Goal: Transaction & Acquisition: Purchase product/service

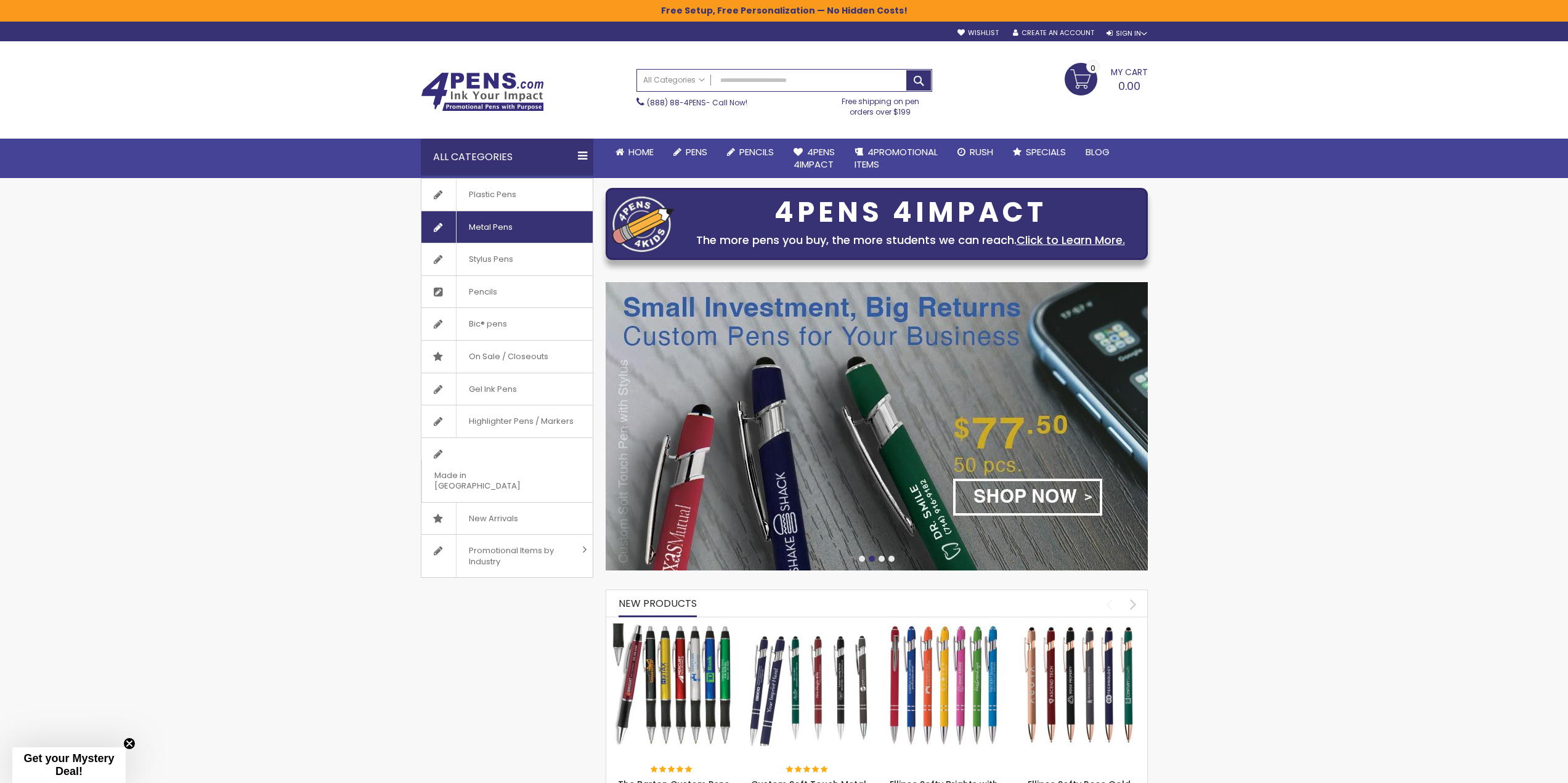
click at [500, 226] on span "Metal Pens" at bounding box center [490, 227] width 69 height 32
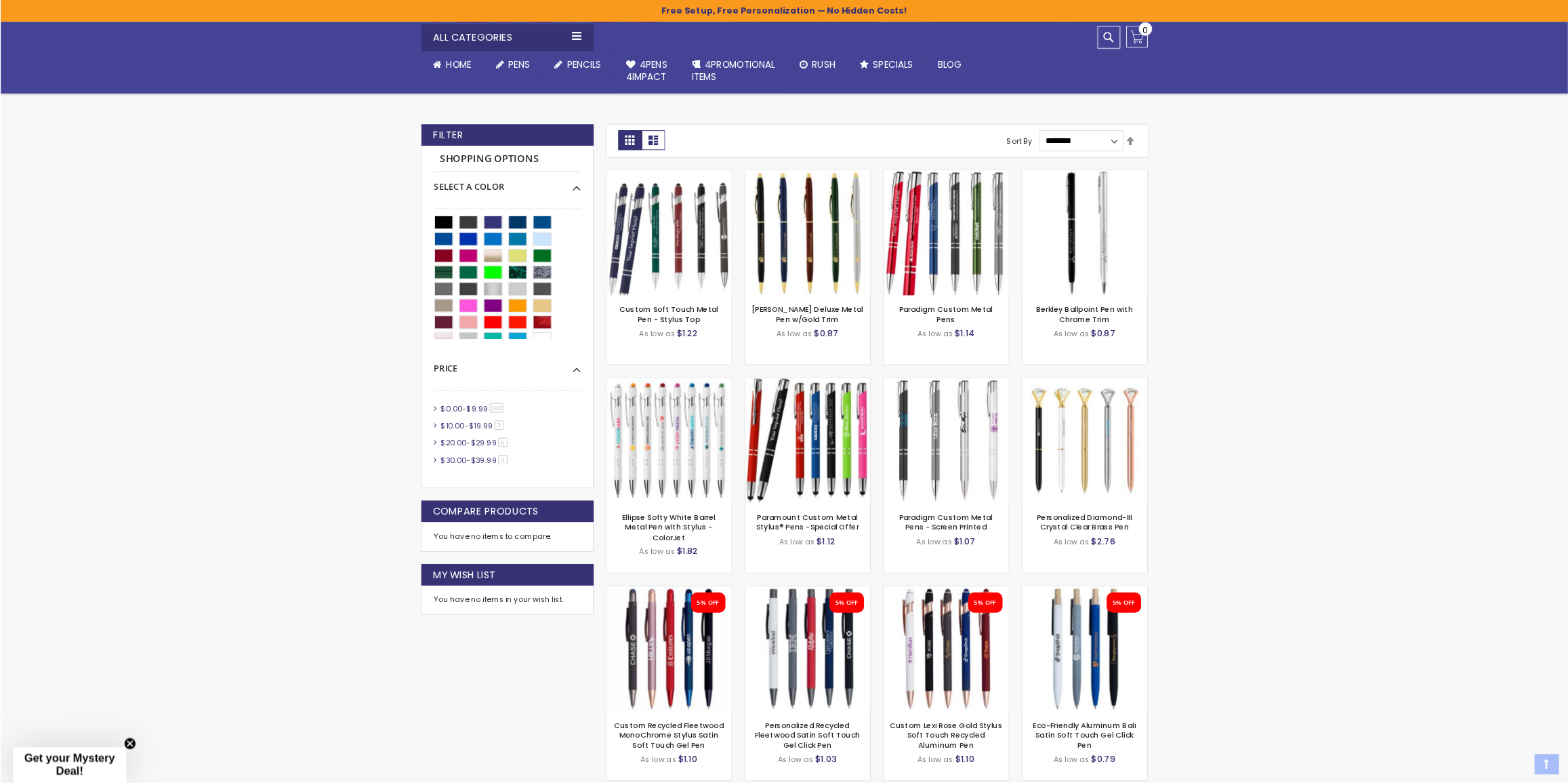
scroll to position [339, 0]
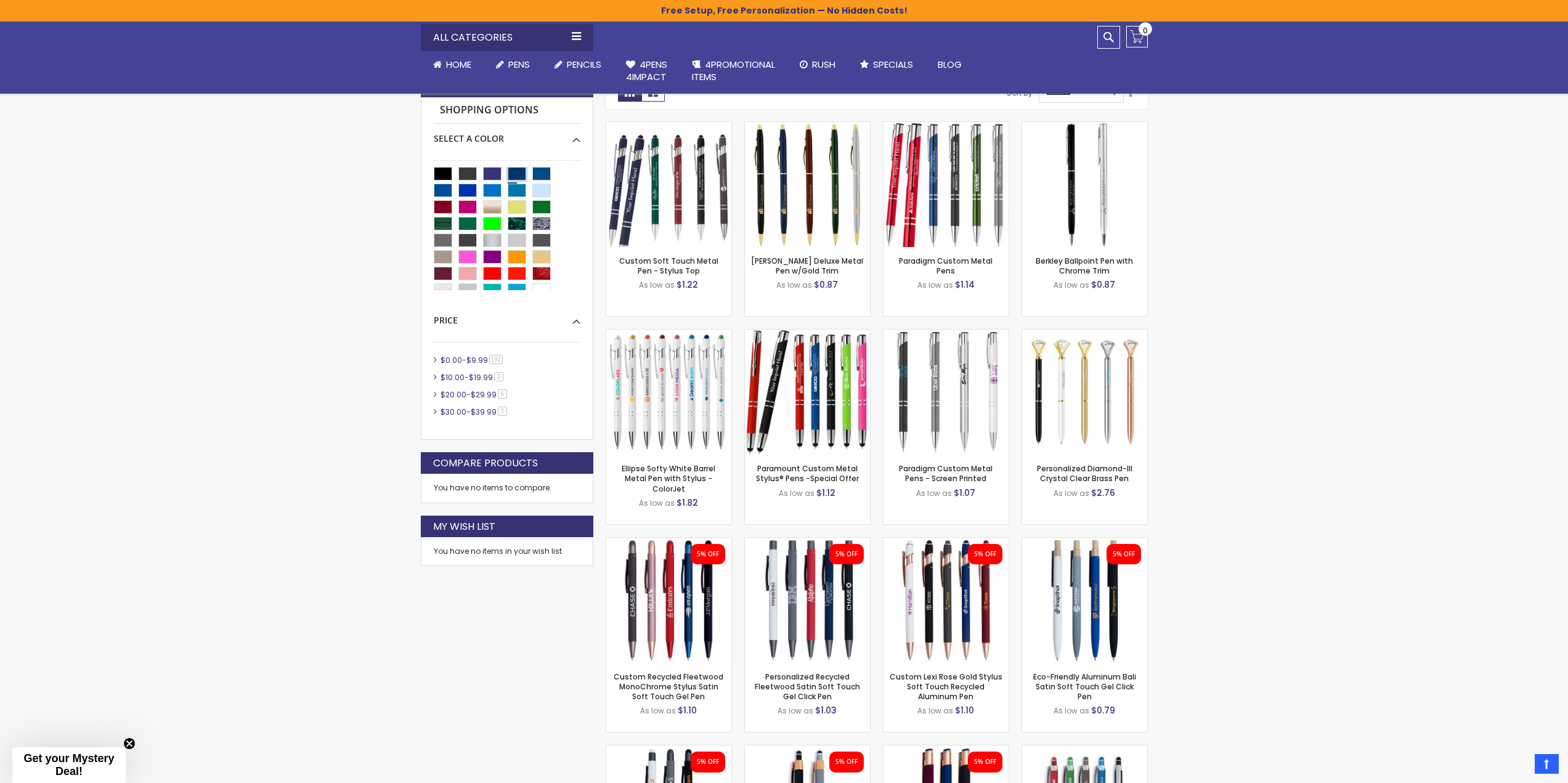
click at [515, 174] on div "Navy Blue" at bounding box center [517, 174] width 19 height 14
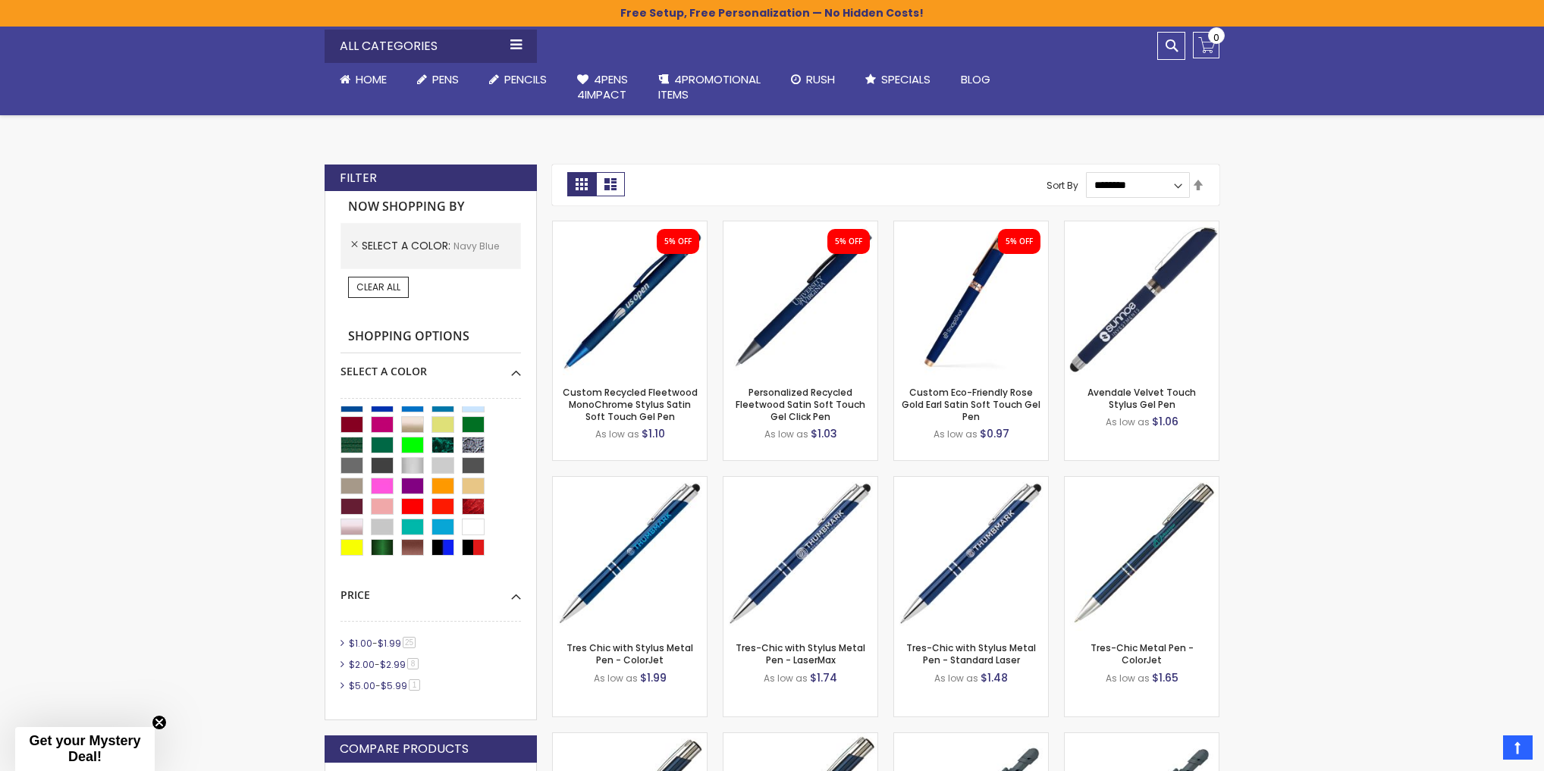
scroll to position [52, 0]
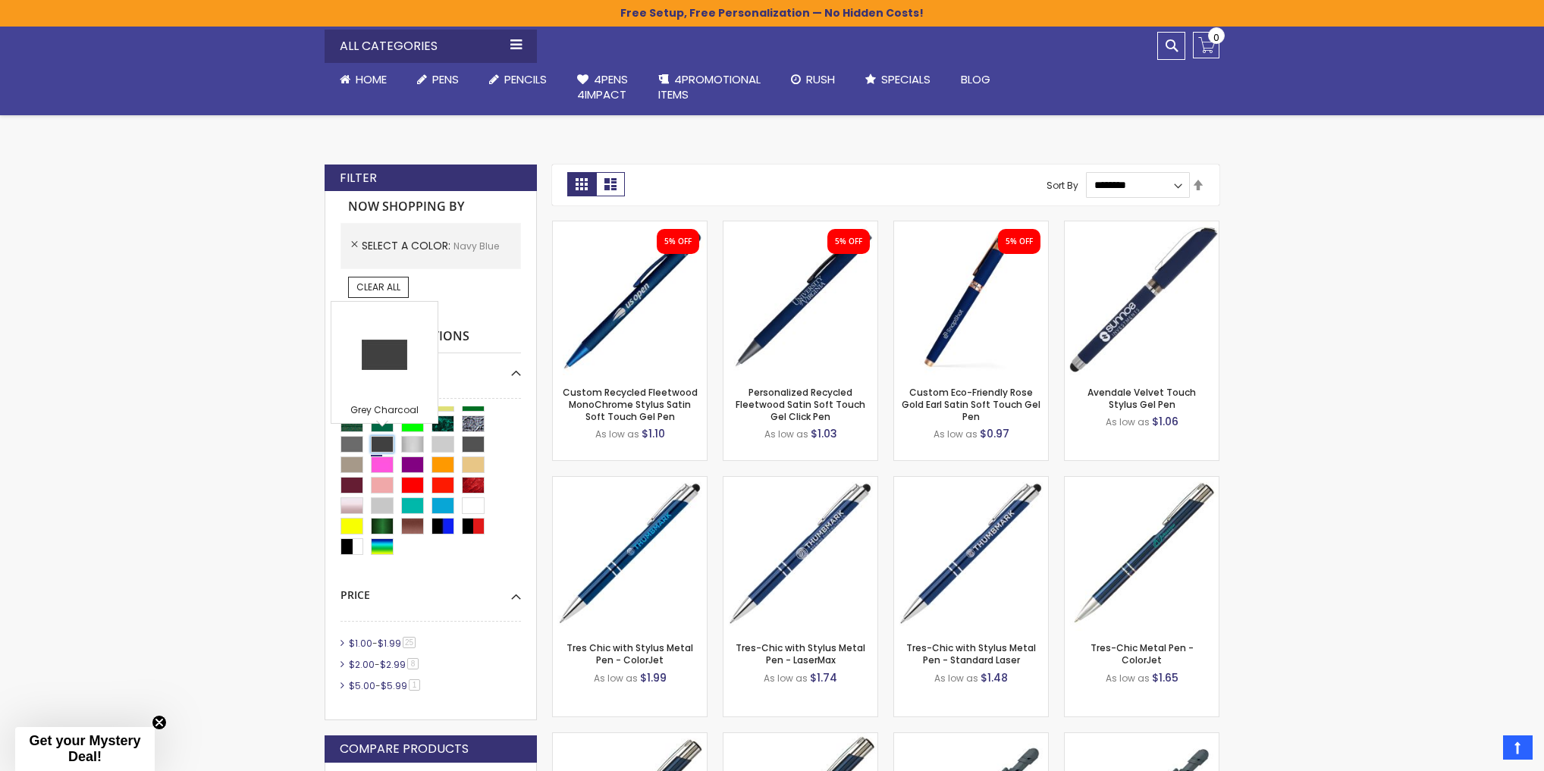
click at [375, 441] on div "Grey Charcoal" at bounding box center [382, 444] width 23 height 17
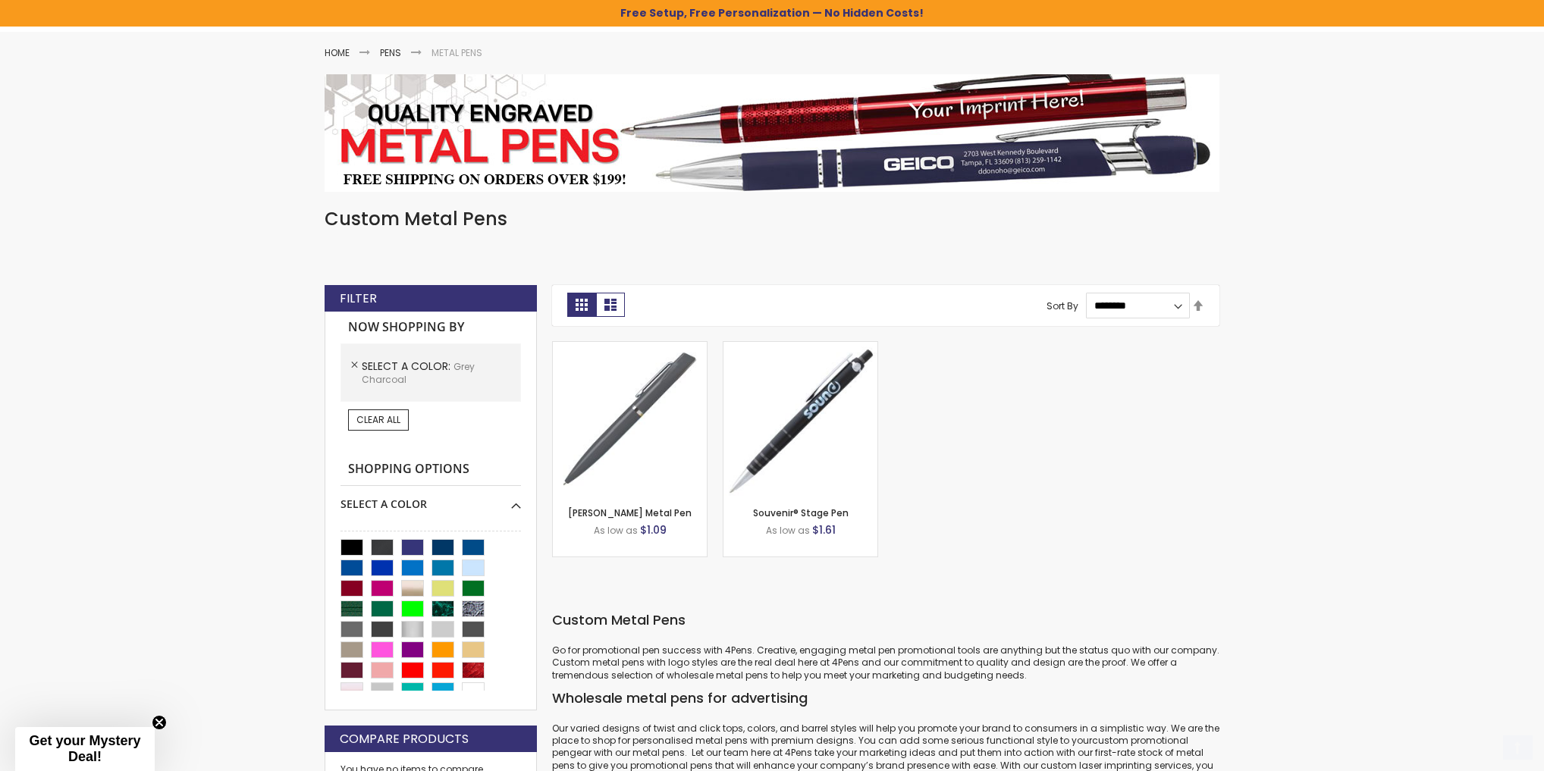
scroll to position [364, 0]
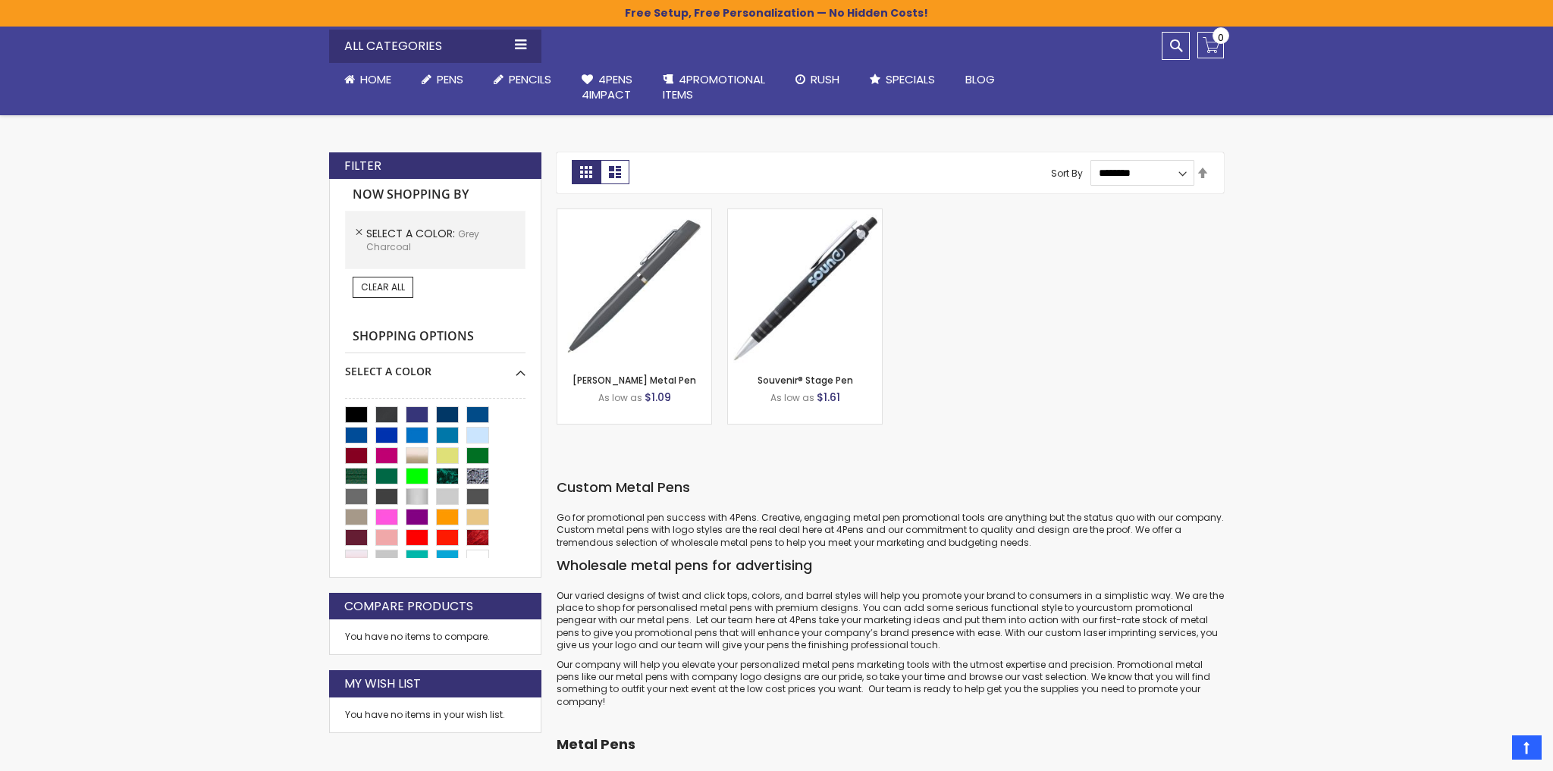
click at [1174, 336] on div "Close dialog Sign up to get your Mystery Discount ! Name Email Send Me the Deal…" at bounding box center [776, 385] width 1553 height 771
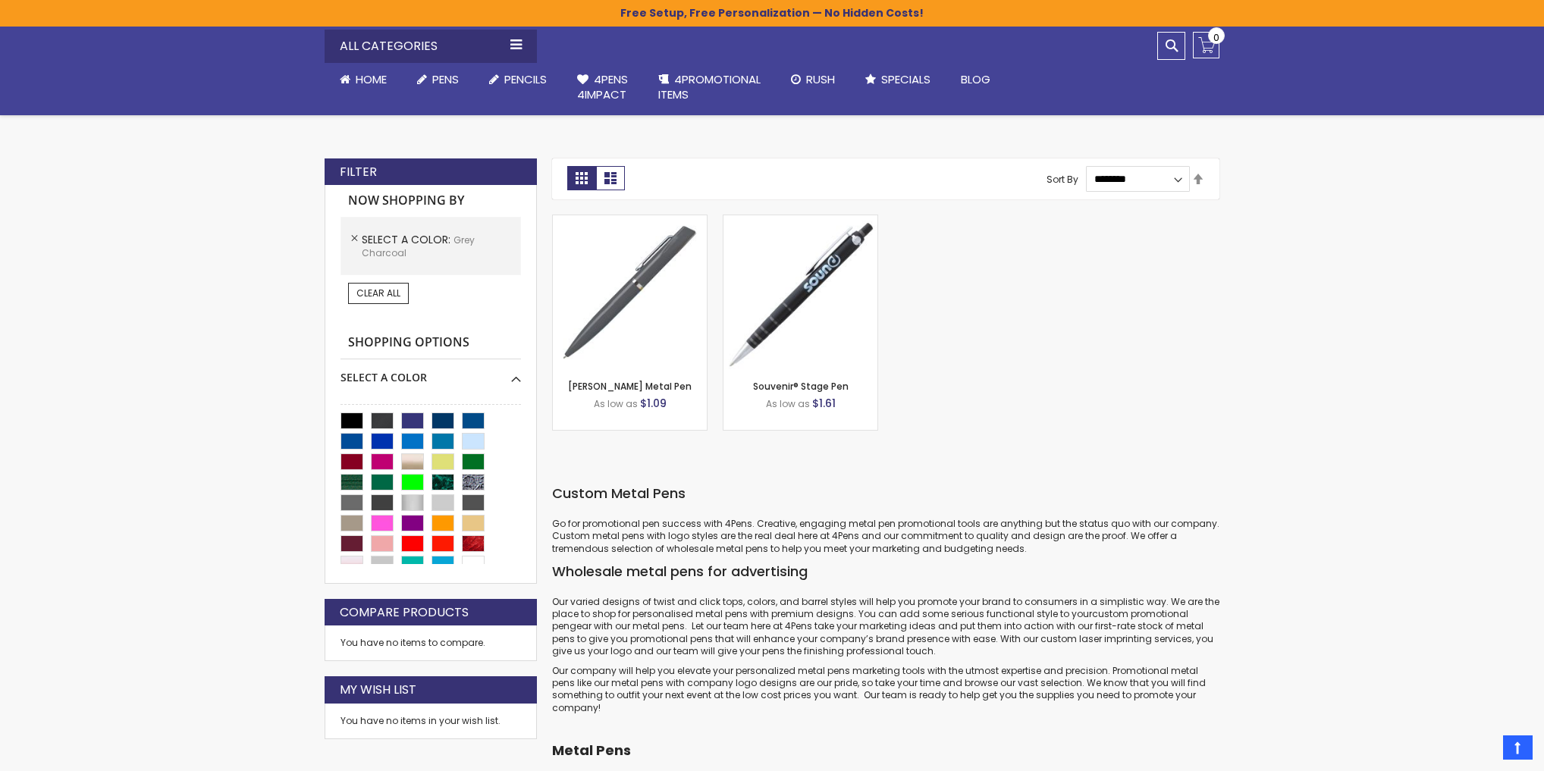
scroll to position [0, 0]
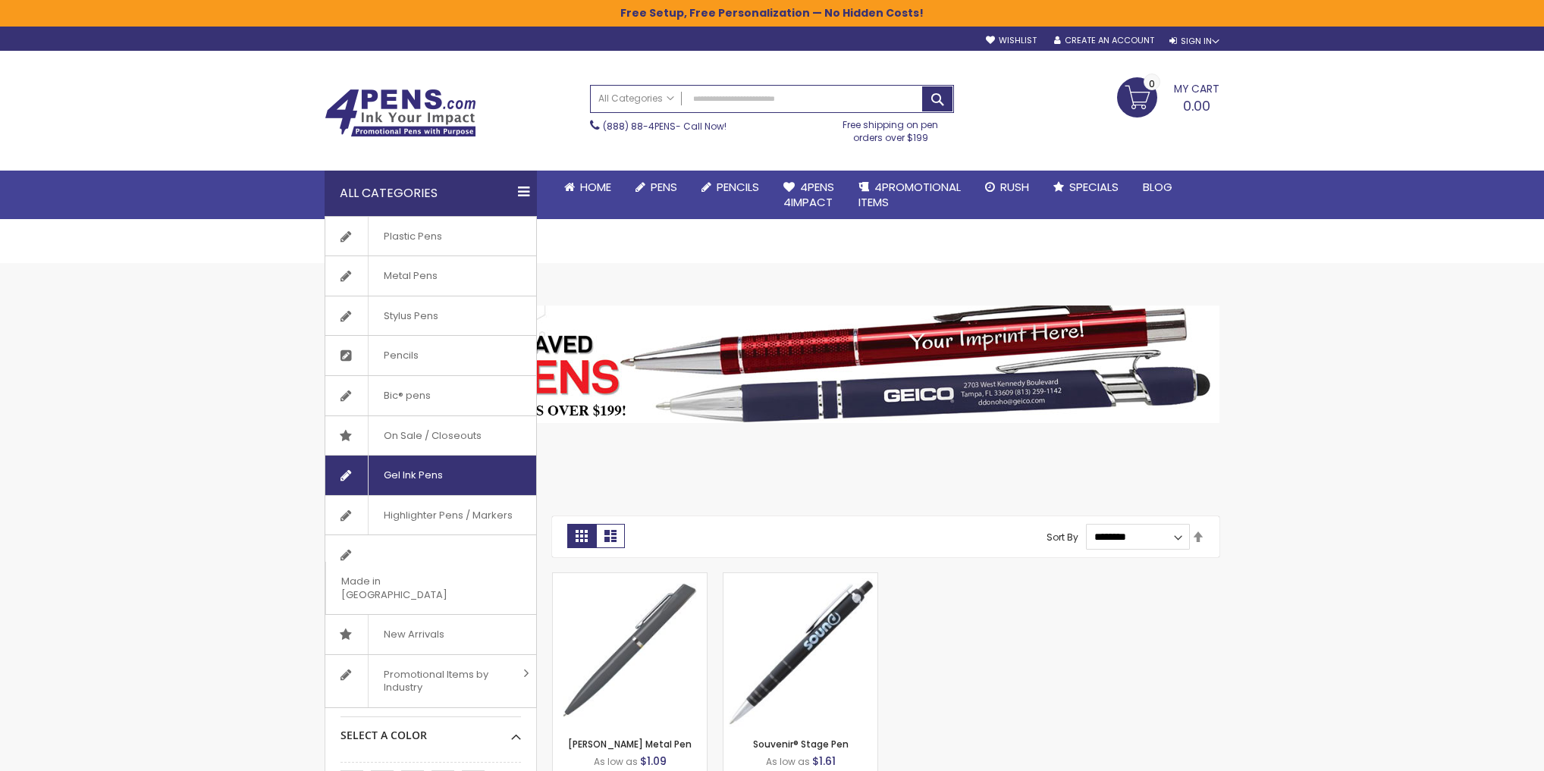
click at [413, 466] on span "Gel Ink Pens" at bounding box center [413, 475] width 90 height 39
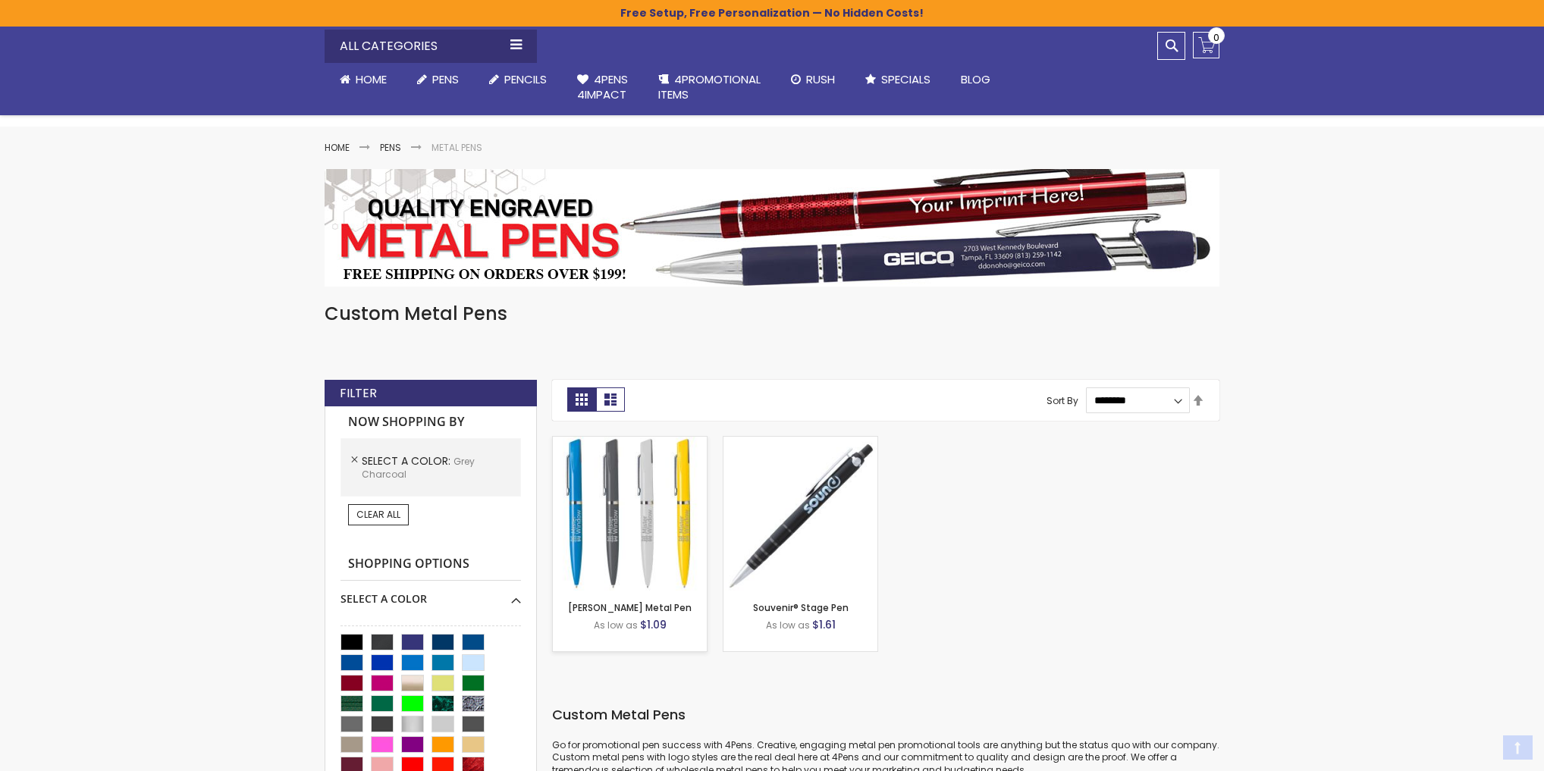
scroll to position [364, 0]
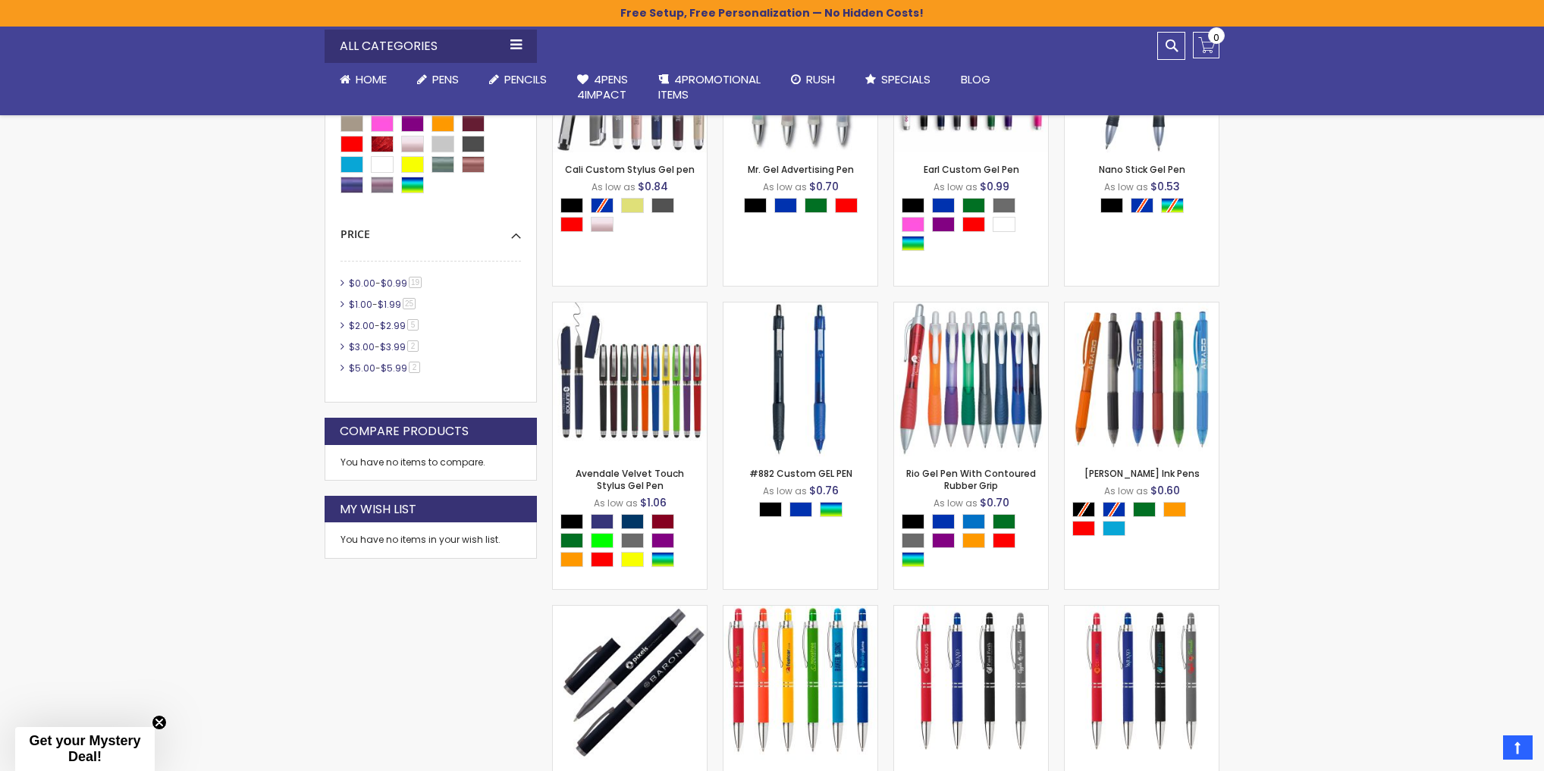
scroll to position [208, 0]
